Goal: Task Accomplishment & Management: Manage account settings

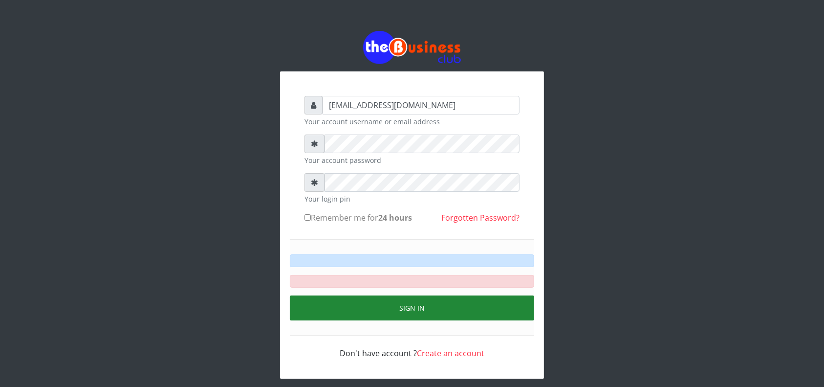
click at [389, 295] on button "Sign in" at bounding box center [412, 307] width 244 height 25
click at [401, 295] on button "Sign in" at bounding box center [412, 307] width 244 height 25
click at [416, 295] on button "Sign in" at bounding box center [412, 307] width 244 height 25
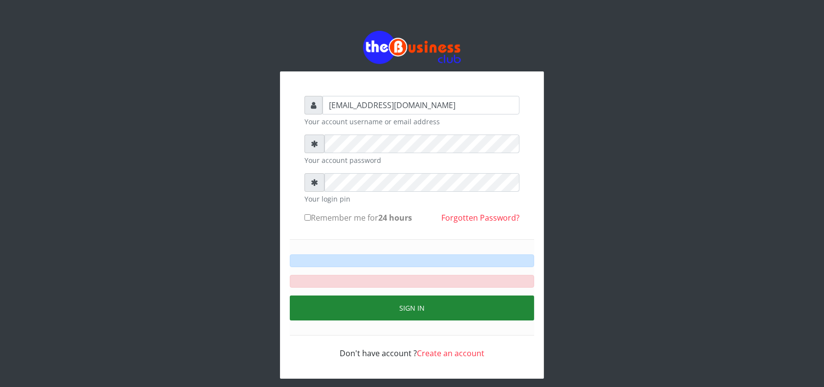
click at [416, 295] on button "Sign in" at bounding box center [412, 307] width 244 height 25
click at [333, 295] on button "Sign in" at bounding box center [412, 307] width 244 height 25
click at [339, 295] on button "Sign in" at bounding box center [412, 307] width 244 height 25
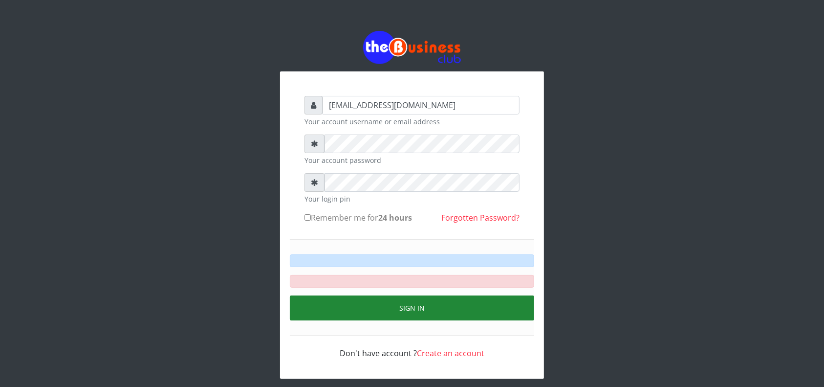
click at [339, 295] on button "Sign in" at bounding box center [412, 307] width 244 height 25
click at [434, 297] on button "Sign in" at bounding box center [412, 307] width 244 height 25
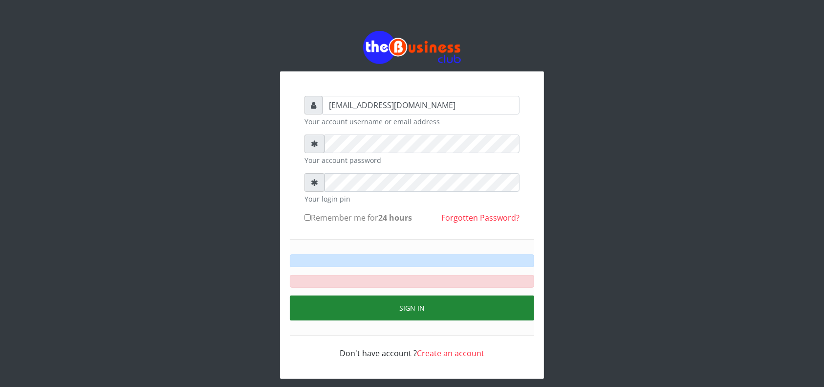
click at [434, 297] on button "Sign in" at bounding box center [412, 307] width 244 height 25
click at [439, 295] on button "Sign in" at bounding box center [412, 307] width 244 height 25
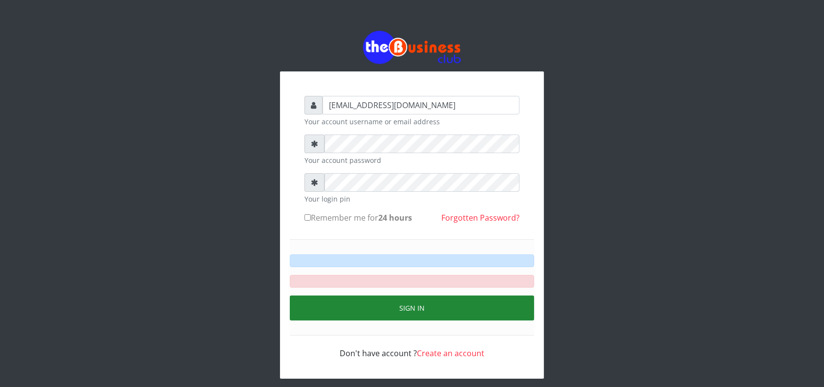
click at [439, 295] on button "Sign in" at bounding box center [412, 307] width 244 height 25
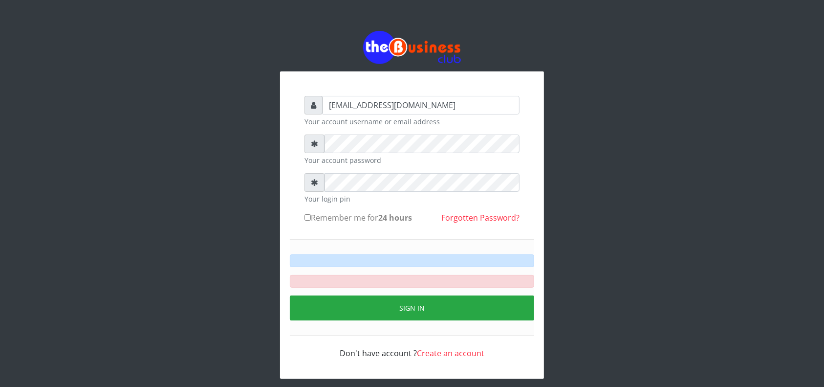
drag, startPoint x: 522, startPoint y: 255, endPoint x: 525, endPoint y: 240, distance: 15.4
click at [525, 240] on div "Sign in" at bounding box center [412, 287] width 244 height 96
click at [525, 254] on div at bounding box center [412, 260] width 244 height 13
click at [521, 275] on div at bounding box center [412, 281] width 244 height 13
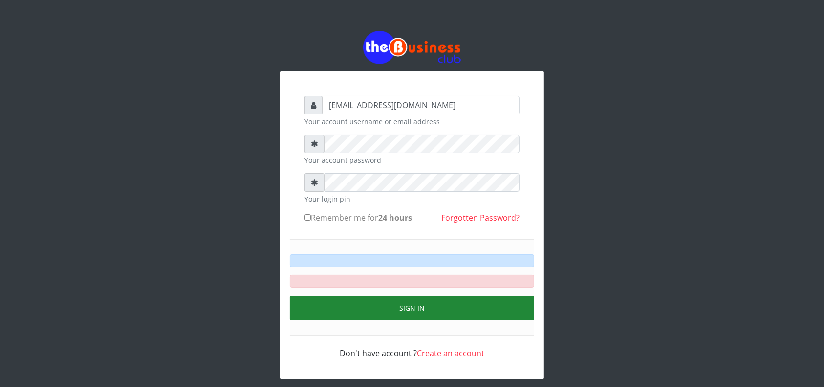
click at [487, 295] on button "Sign in" at bounding box center [412, 307] width 244 height 25
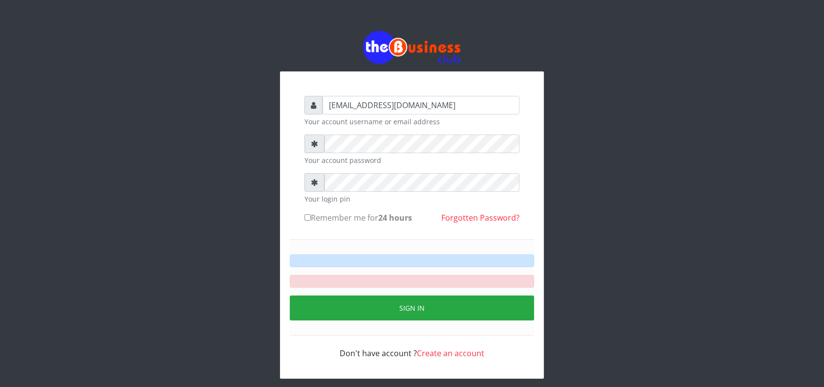
click at [308, 214] on input "Remember me for 24 hours" at bounding box center [308, 217] width 6 height 6
click at [307, 214] on input "Remember me for 24 hours" at bounding box center [308, 217] width 6 height 6
drag, startPoint x: 309, startPoint y: 203, endPoint x: 309, endPoint y: 197, distance: 5.9
click at [309, 212] on div "Remember me for 24 hours Forgotten Password?" at bounding box center [412, 220] width 215 height 16
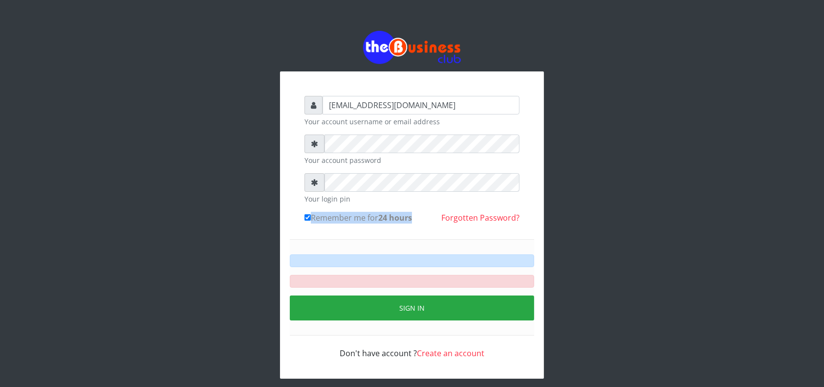
click at [309, 214] on input "Remember me for 24 hours" at bounding box center [308, 217] width 6 height 6
checkbox input "true"
click at [304, 198] on div "[EMAIL_ADDRESS][DOMAIN_NAME] Your account username or email address Your accoun…" at bounding box center [412, 227] width 235 height 283
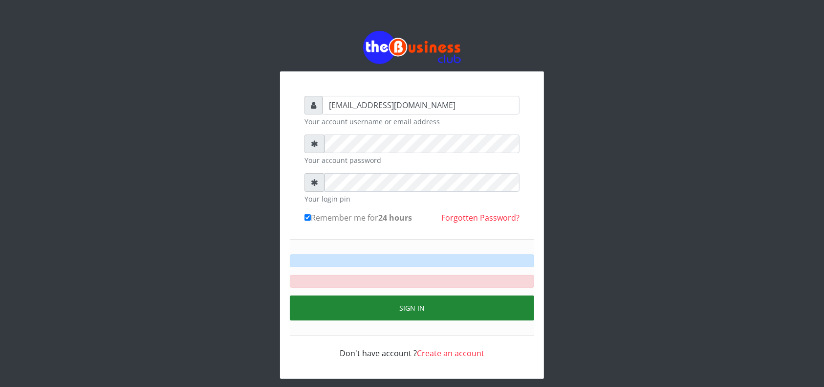
click at [395, 295] on button "Sign in" at bounding box center [412, 307] width 244 height 25
click at [397, 295] on button "Sign in" at bounding box center [412, 307] width 244 height 25
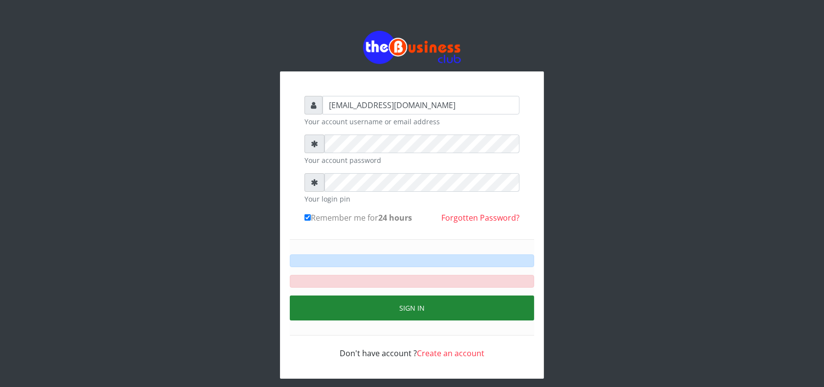
click at [397, 295] on button "Sign in" at bounding box center [412, 307] width 244 height 25
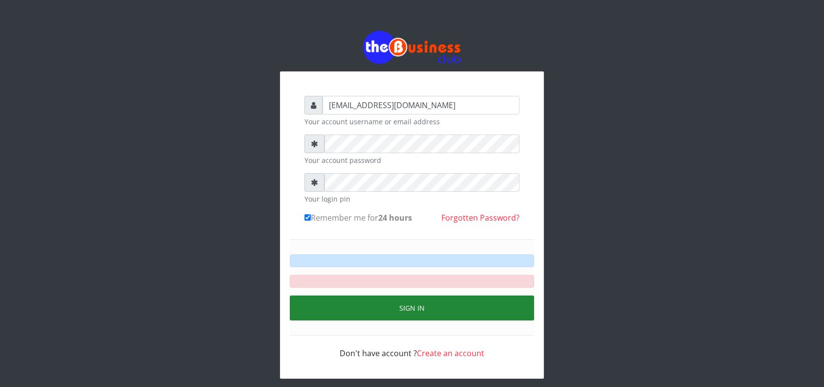
click at [397, 295] on button "Sign in" at bounding box center [412, 307] width 244 height 25
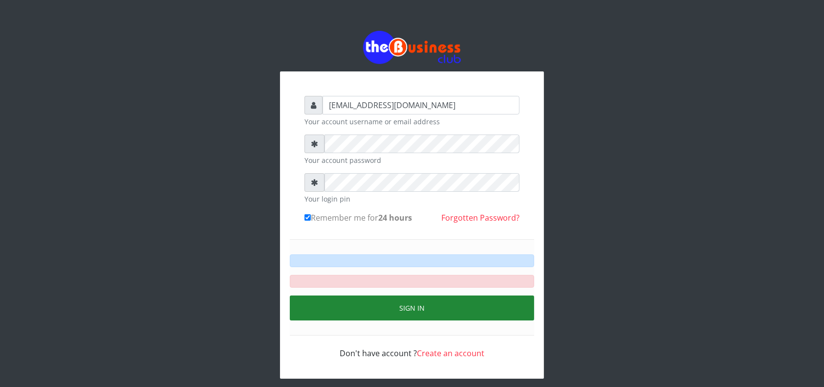
click at [397, 295] on button "Sign in" at bounding box center [412, 307] width 244 height 25
click at [439, 295] on button "Sign in" at bounding box center [412, 307] width 244 height 25
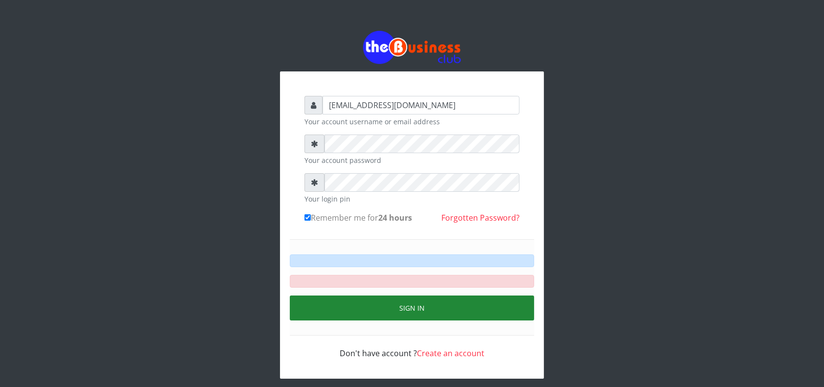
click at [439, 295] on button "Sign in" at bounding box center [412, 307] width 244 height 25
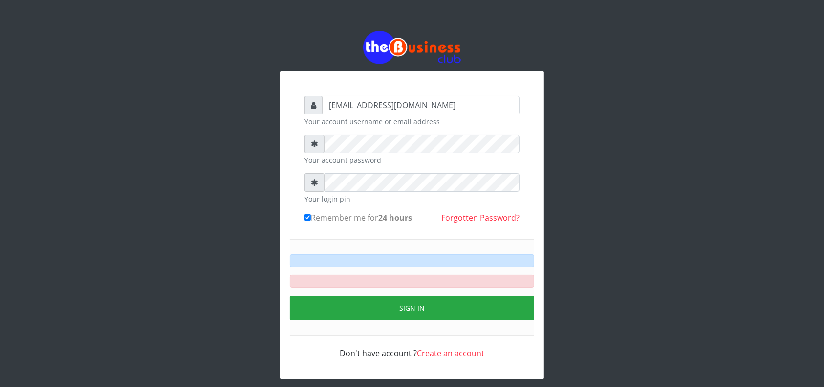
click at [397, 335] on div "Don't have account ? Create an account" at bounding box center [412, 346] width 215 height 23
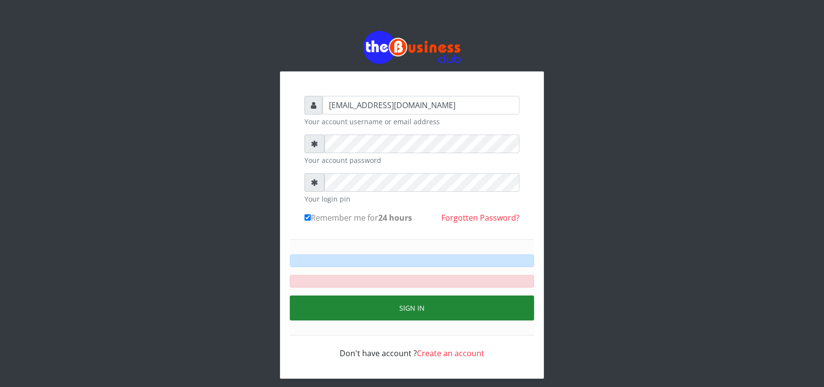
click at [418, 295] on button "Sign in" at bounding box center [412, 307] width 244 height 25
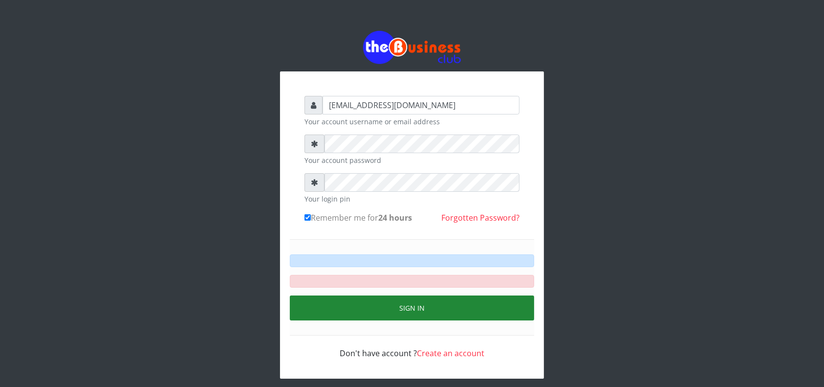
click at [418, 295] on button "Sign in" at bounding box center [412, 307] width 244 height 25
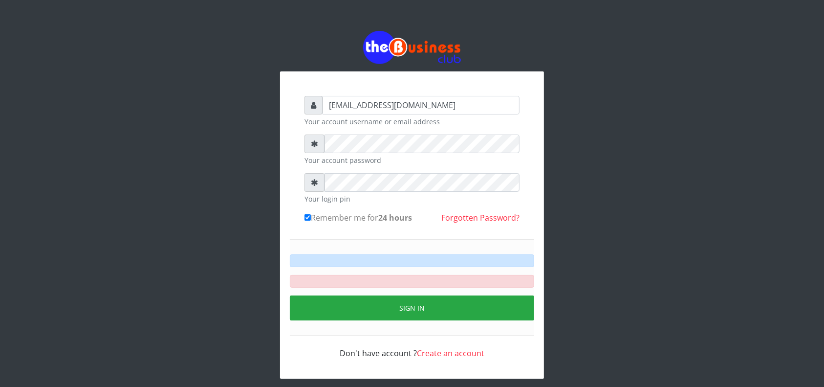
click at [311, 212] on label "Remember me for 24 hours" at bounding box center [359, 218] width 108 height 12
click at [311, 214] on input "Remember me for 24 hours" at bounding box center [308, 217] width 6 height 6
checkbox input "false"
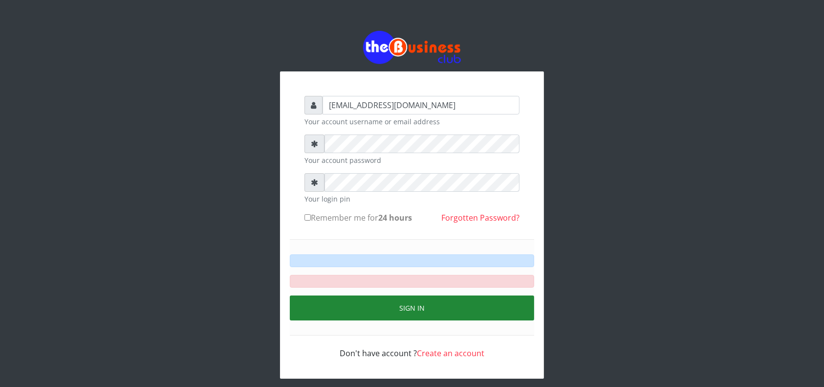
click at [376, 295] on button "Sign in" at bounding box center [412, 307] width 244 height 25
click at [430, 295] on button "Sign in" at bounding box center [412, 307] width 244 height 25
drag, startPoint x: 460, startPoint y: 306, endPoint x: 464, endPoint y: 296, distance: 10.7
click at [464, 296] on div "Sign in" at bounding box center [412, 287] width 244 height 96
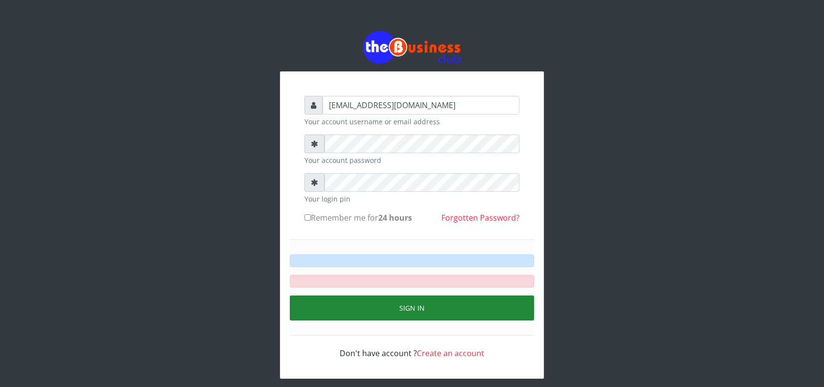
click at [464, 296] on button "Sign in" at bounding box center [412, 307] width 244 height 25
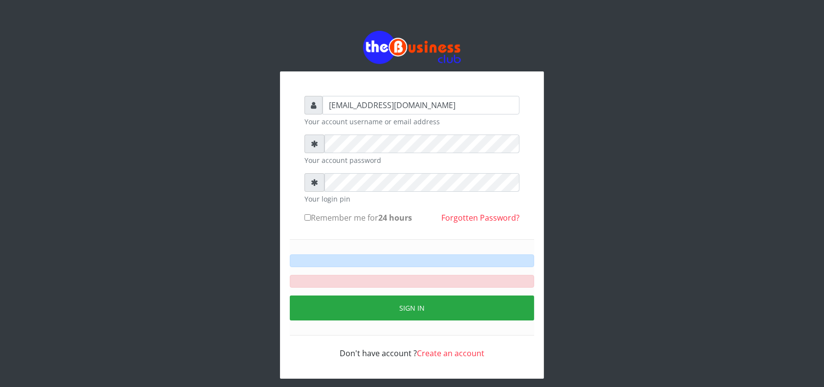
click at [619, 113] on div "[EMAIL_ADDRESS][DOMAIN_NAME] Your account username or email address Your accoun…" at bounding box center [411, 204] width 557 height 409
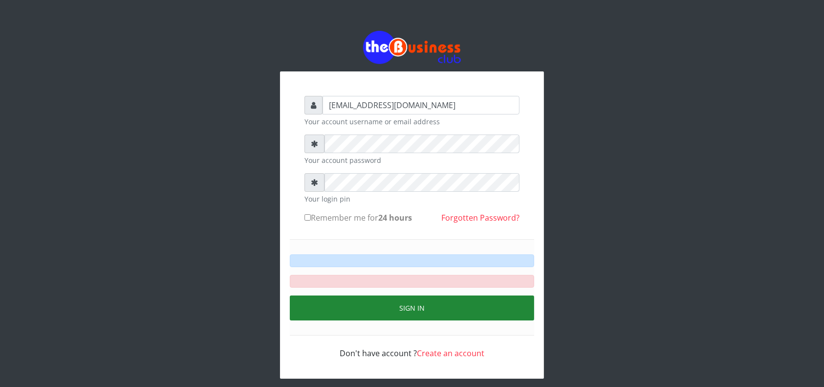
click at [394, 295] on button "Sign in" at bounding box center [412, 307] width 244 height 25
click at [351, 295] on button "Sign in" at bounding box center [412, 307] width 244 height 25
click at [362, 295] on button "Sign in" at bounding box center [412, 307] width 244 height 25
click at [390, 295] on button "Sign in" at bounding box center [412, 307] width 244 height 25
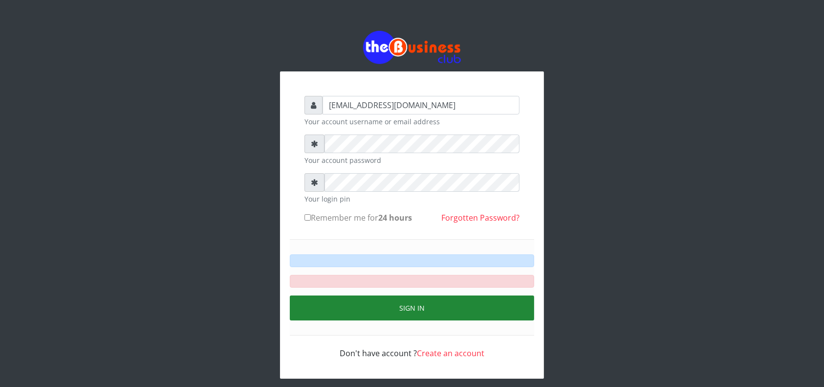
click at [403, 295] on button "Sign in" at bounding box center [412, 307] width 244 height 25
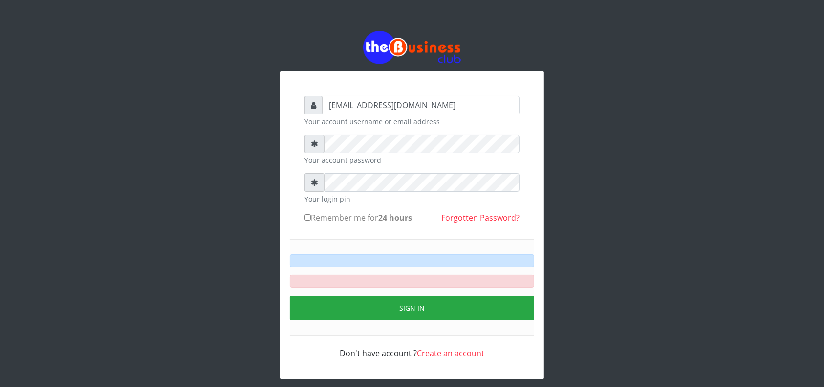
drag, startPoint x: 403, startPoint y: 265, endPoint x: 407, endPoint y: 247, distance: 17.9
click at [407, 247] on div "Sign in" at bounding box center [412, 287] width 244 height 96
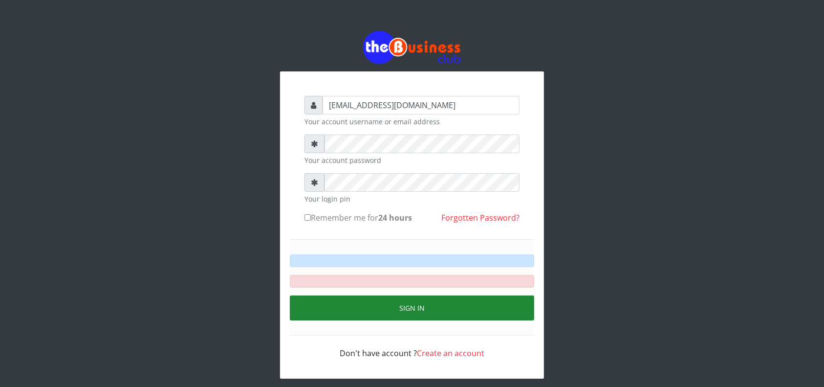
click at [343, 295] on button "Sign in" at bounding box center [412, 307] width 244 height 25
click at [348, 295] on button "Sign in" at bounding box center [412, 307] width 244 height 25
click at [360, 295] on button "Sign in" at bounding box center [412, 307] width 244 height 25
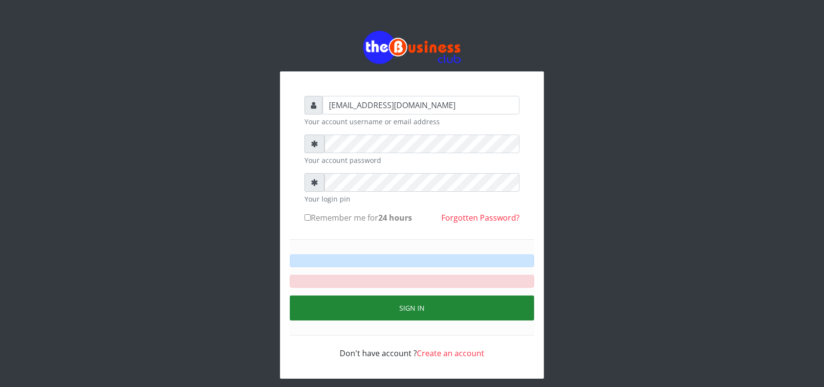
click at [360, 295] on button "Sign in" at bounding box center [412, 307] width 244 height 25
click at [362, 295] on button "Sign in" at bounding box center [412, 307] width 244 height 25
click at [413, 296] on button "Sign in" at bounding box center [412, 307] width 244 height 25
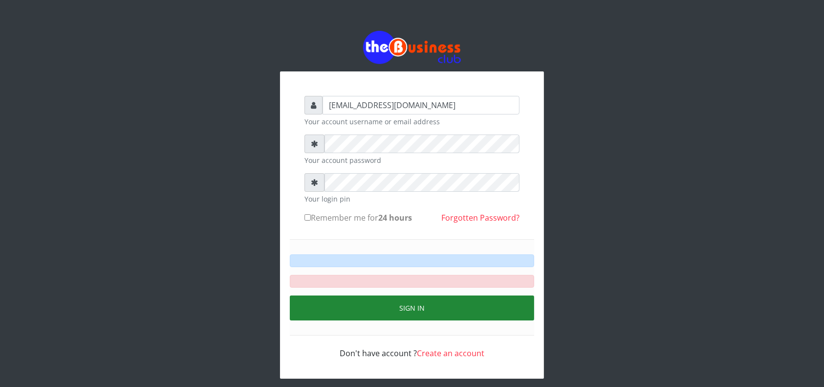
click at [413, 296] on button "Sign in" at bounding box center [412, 307] width 244 height 25
